Goal: Task Accomplishment & Management: Manage account settings

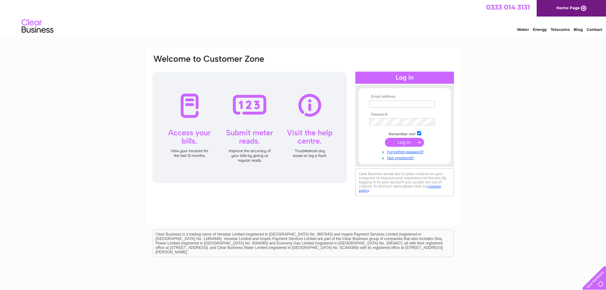
click at [400, 109] on td at bounding box center [405, 110] width 74 height 3
click at [401, 100] on td at bounding box center [405, 104] width 74 height 10
click at [397, 104] on input "text" at bounding box center [402, 105] width 66 height 8
type input "emma.savage@savills.com"
click at [385, 138] on input "submit" at bounding box center [404, 142] width 39 height 9
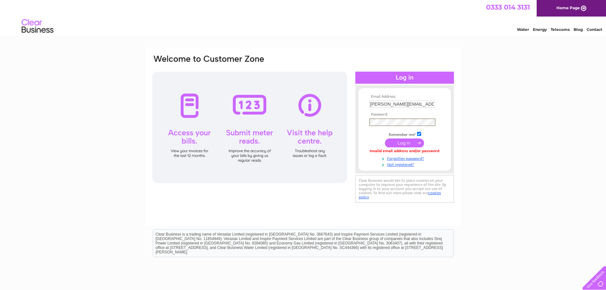
click at [385, 138] on input "submit" at bounding box center [404, 142] width 39 height 9
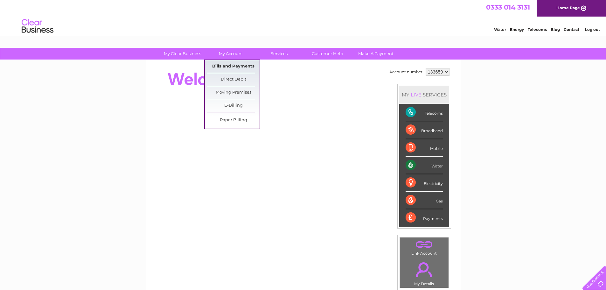
click at [237, 68] on link "Bills and Payments" at bounding box center [233, 66] width 53 height 13
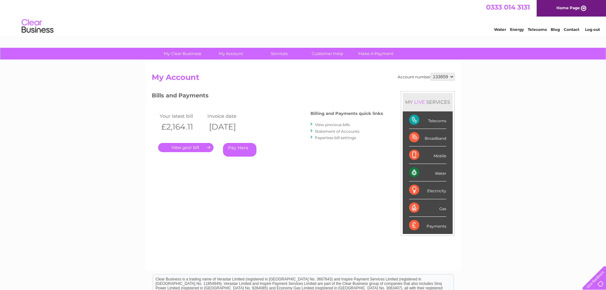
click at [177, 149] on link "." at bounding box center [185, 147] width 55 height 9
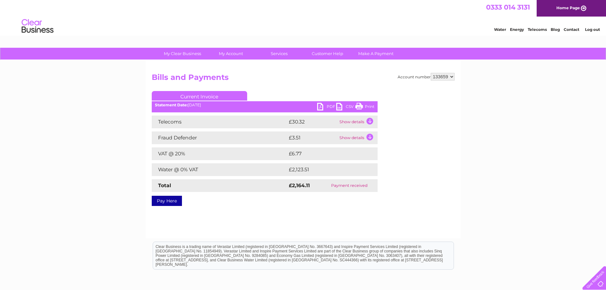
click at [319, 108] on link "PDF" at bounding box center [326, 107] width 19 height 9
